Goal: Information Seeking & Learning: Learn about a topic

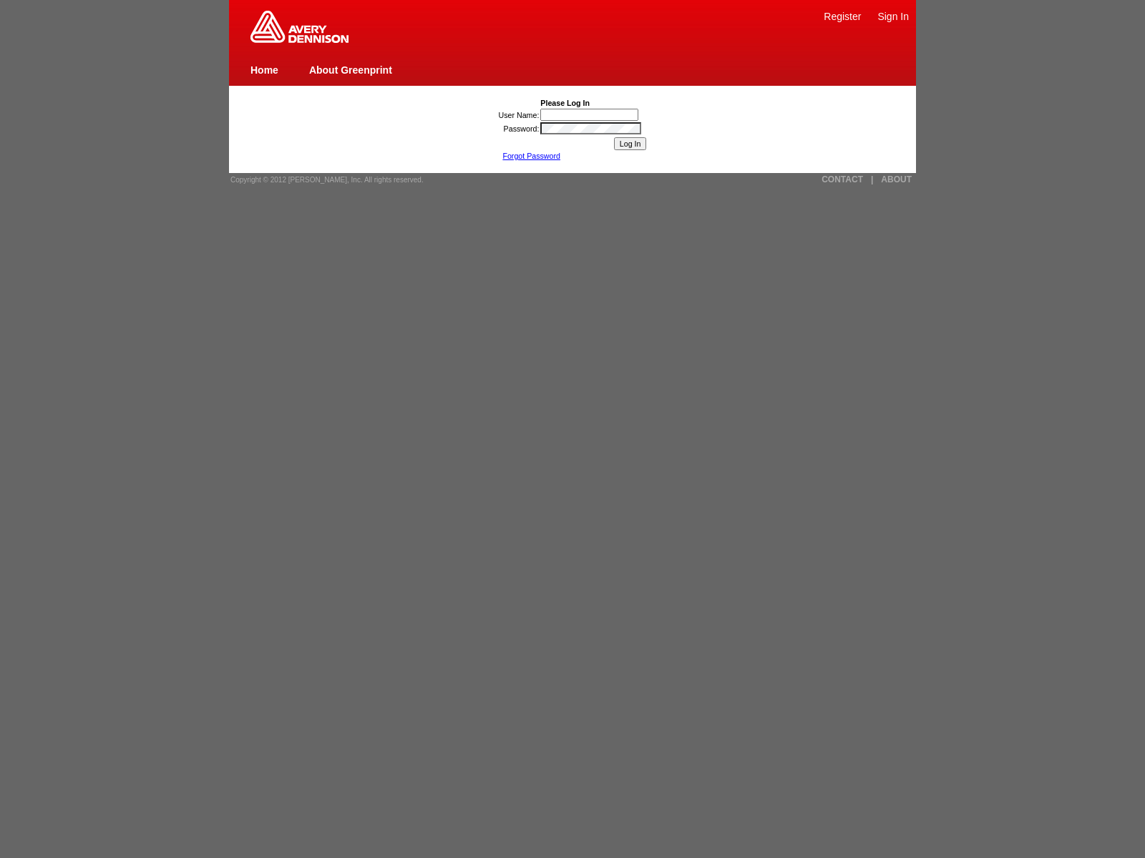
click at [896, 180] on link "ABOUT" at bounding box center [896, 180] width 31 height 10
